Goal: Task Accomplishment & Management: Use online tool/utility

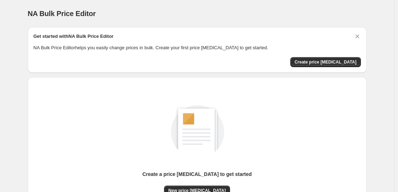
scroll to position [75, 0]
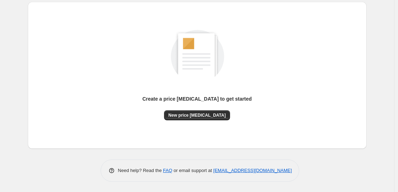
click at [198, 108] on div "Create a price change job to get started" at bounding box center [196, 102] width 109 height 15
click at [200, 114] on span "New price change job" at bounding box center [196, 115] width 57 height 6
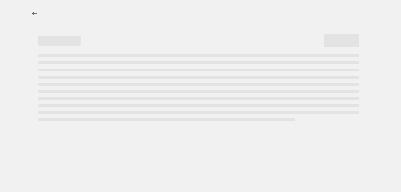
select select "percentage"
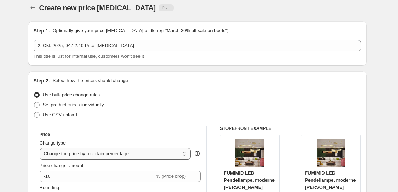
scroll to position [19, 0]
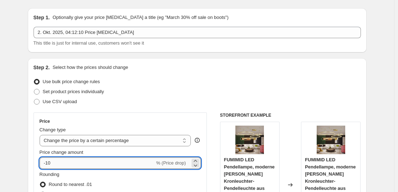
click at [138, 161] on input "-10" at bounding box center [97, 162] width 115 height 11
type input "-1"
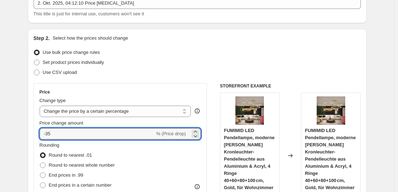
scroll to position [604, 0]
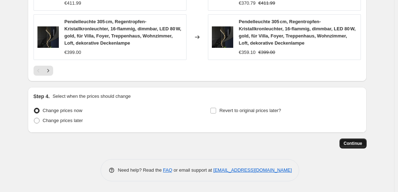
type input "-35"
click at [359, 143] on span "Continue" at bounding box center [353, 143] width 19 height 6
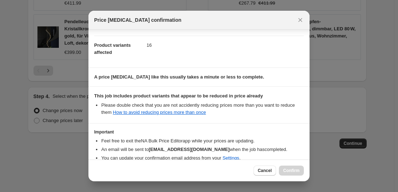
scroll to position [108, 0]
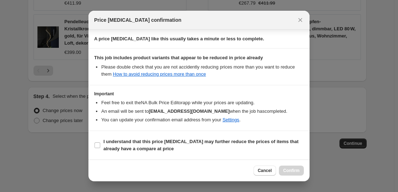
click at [168, 134] on section "I understand that this price change job may further reduce the prices of items …" at bounding box center [198, 145] width 221 height 29
click at [166, 141] on b "I understand that this price change job may further reduce the prices of items …" at bounding box center [200, 145] width 195 height 12
click at [100, 142] on input "I understand that this price change job may further reduce the prices of items …" at bounding box center [97, 145] width 6 height 6
checkbox input "true"
click at [287, 171] on span "Confirm" at bounding box center [291, 170] width 16 height 6
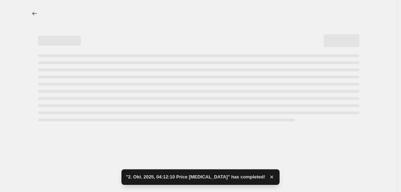
select select "percentage"
